Goal: Transaction & Acquisition: Purchase product/service

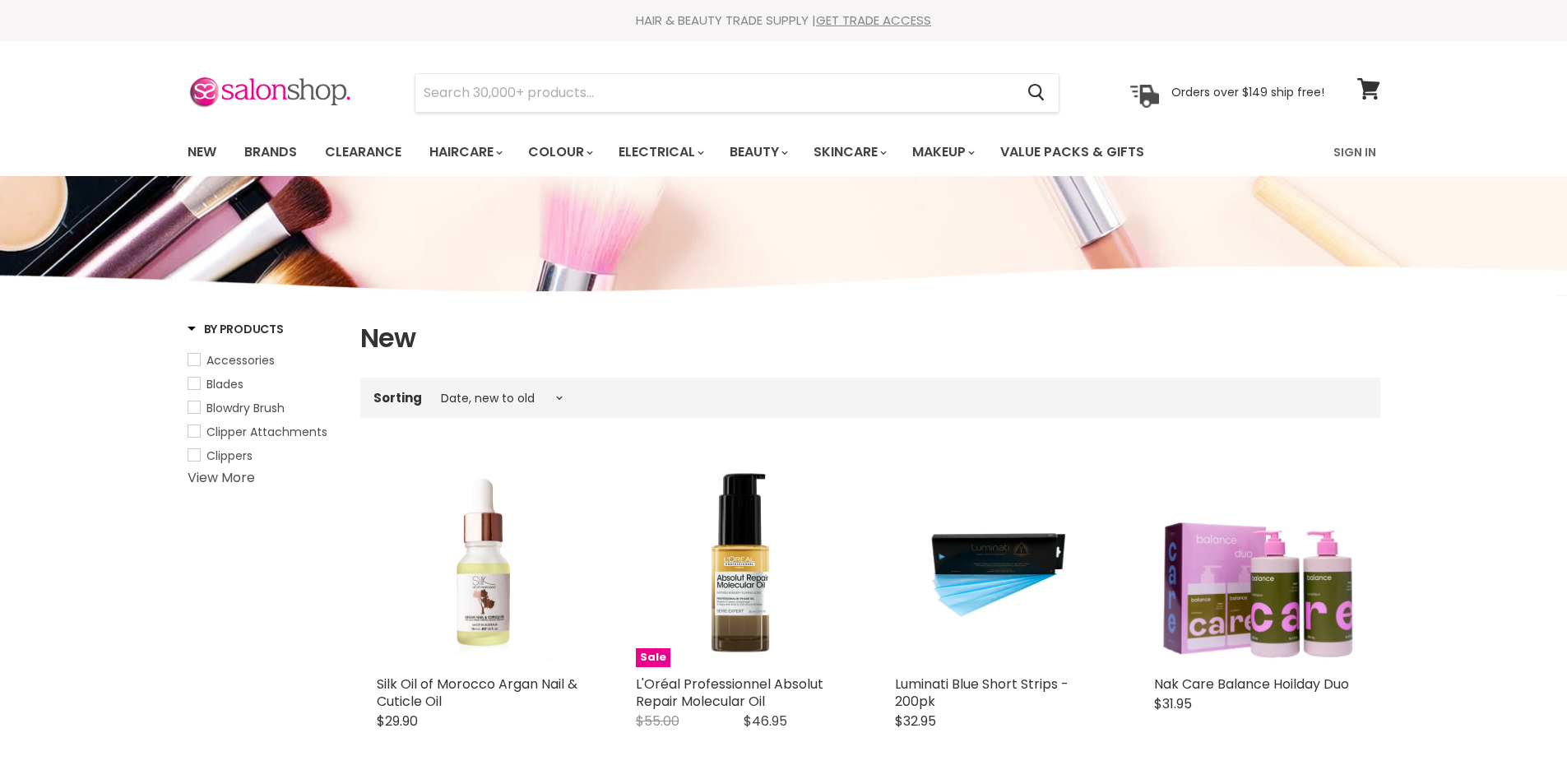
select select "created-descending"
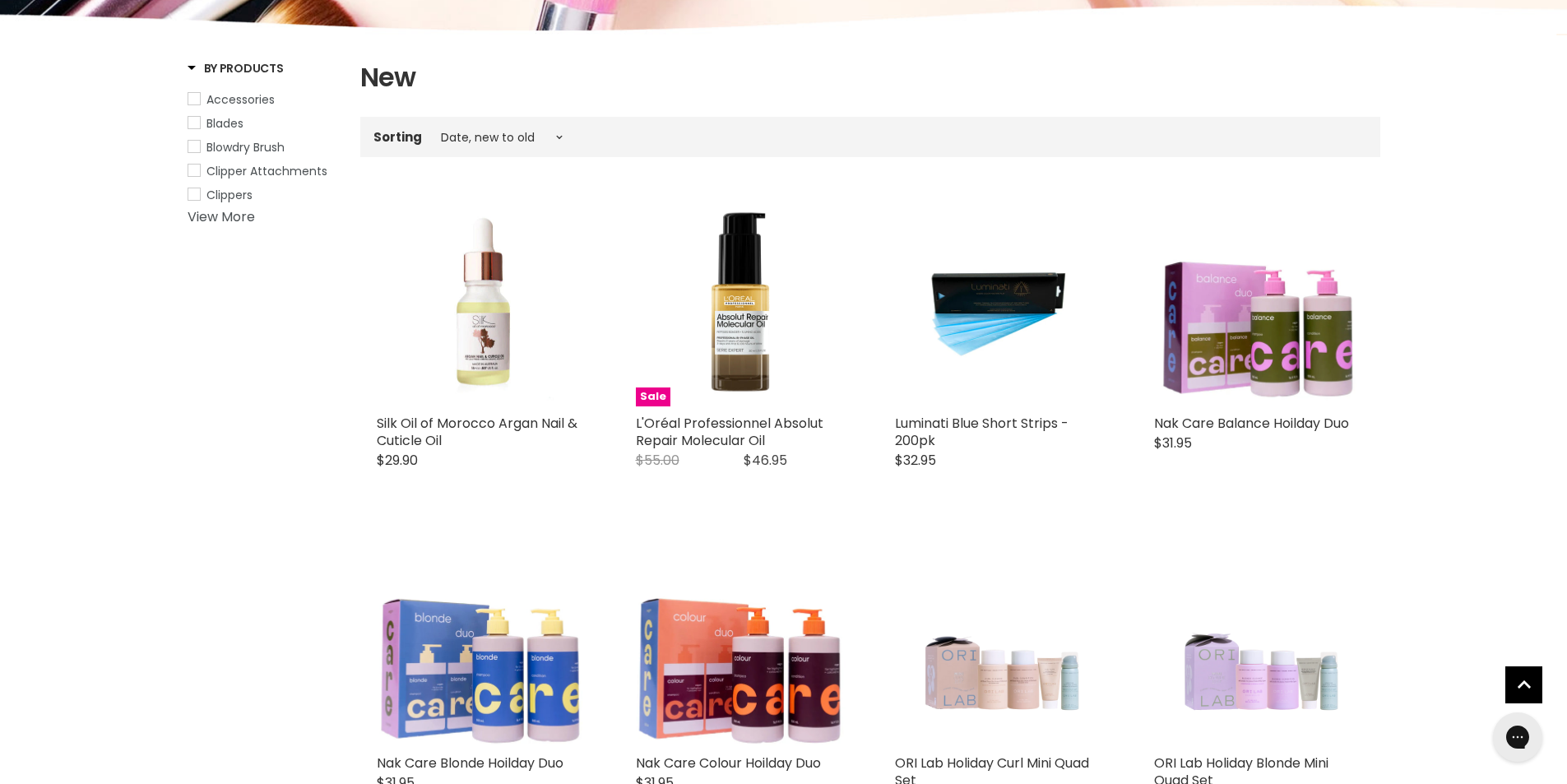
scroll to position [329, 0]
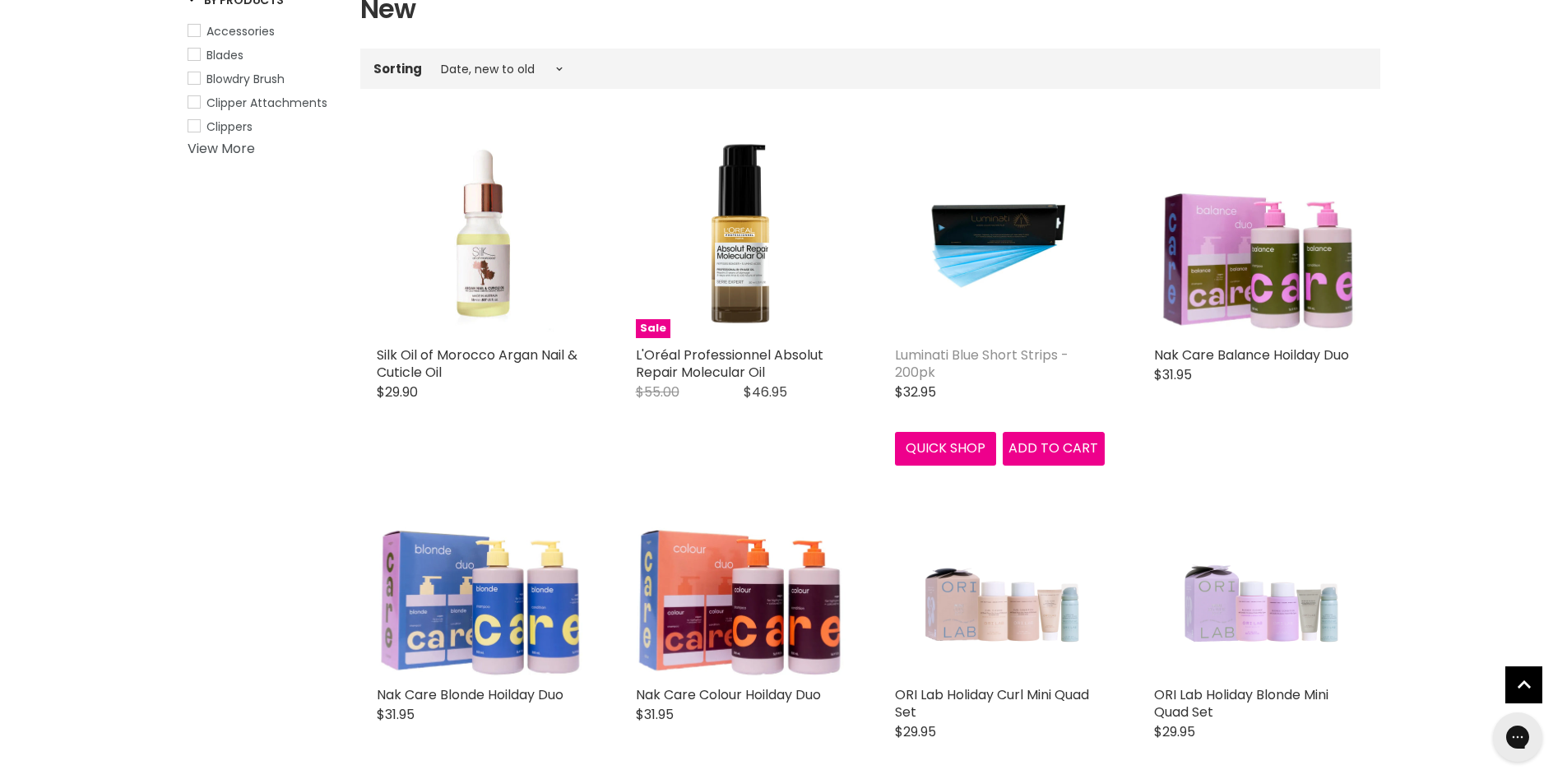
click at [924, 362] on link "Luminati Blue Short Strips - 200pk" at bounding box center [982, 363] width 174 height 36
